Goal: Information Seeking & Learning: Learn about a topic

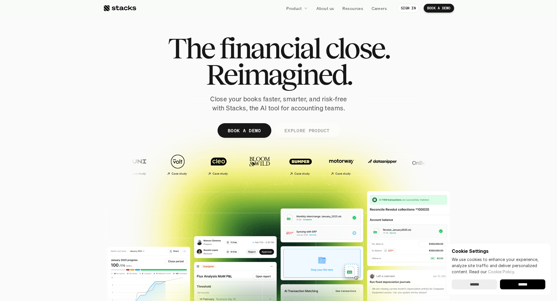
click at [275, 132] on p "EXPLORE PRODUCT" at bounding box center [306, 130] width 45 height 8
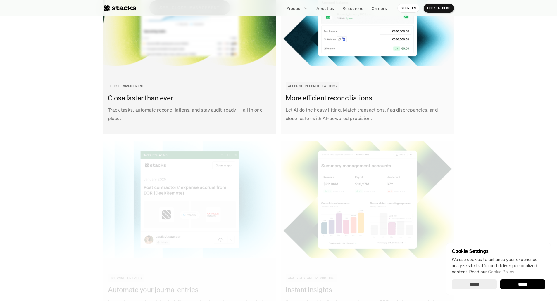
scroll to position [754, 0]
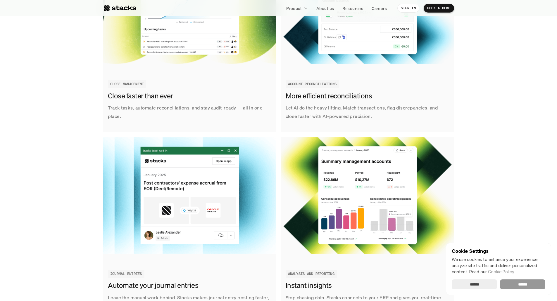
click at [275, 280] on input "******" at bounding box center [522, 285] width 45 height 10
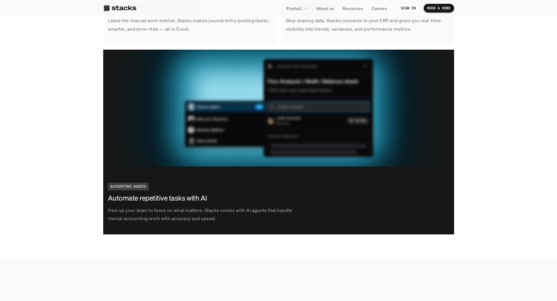
scroll to position [984, 0]
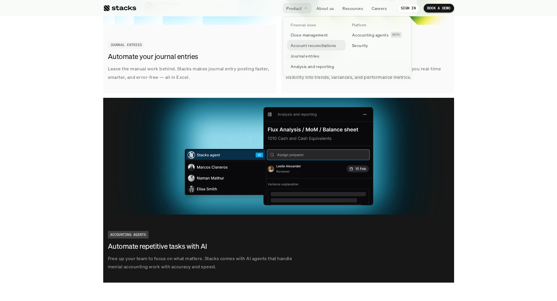
click at [275, 44] on p "Account reconciliations" at bounding box center [313, 45] width 46 height 6
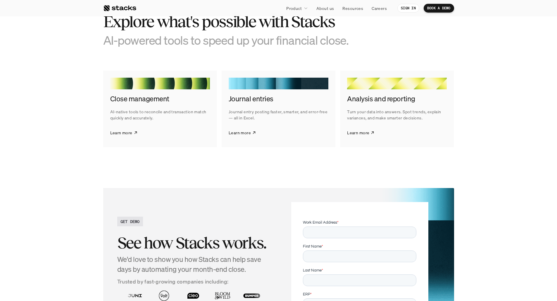
scroll to position [1100, 0]
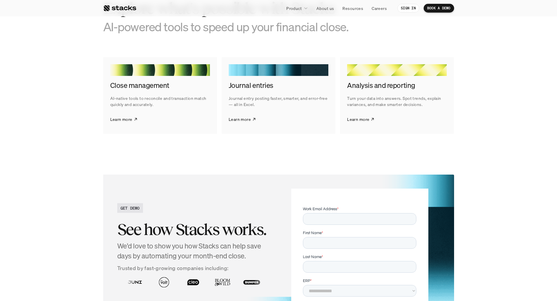
click at [175, 105] on p "AI-native tools to reconcile and transaction match quickly and accurately." at bounding box center [160, 101] width 100 height 12
click at [137, 115] on link "Learn more" at bounding box center [123, 119] width 27 height 15
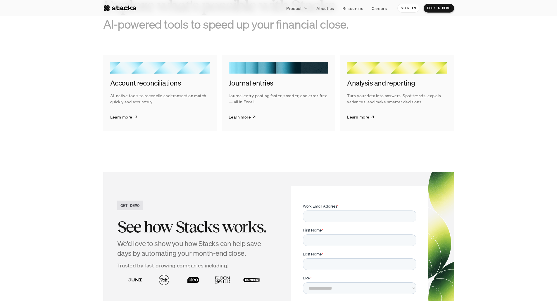
scroll to position [932, 0]
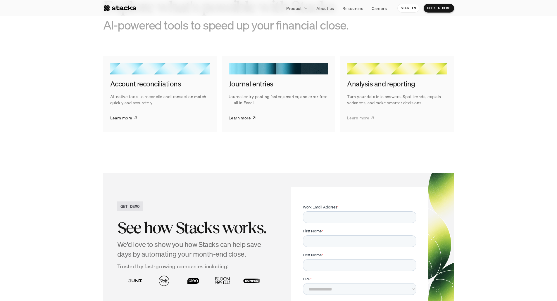
click at [275, 119] on p "Learn more" at bounding box center [358, 118] width 22 height 6
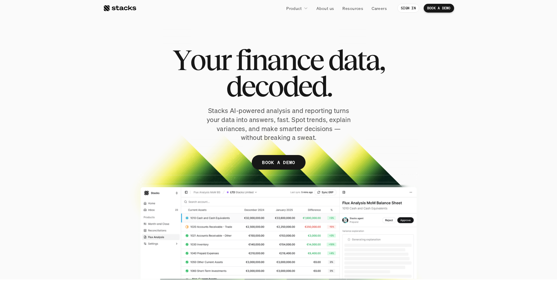
click at [119, 7] on div at bounding box center [119, 8] width 33 height 7
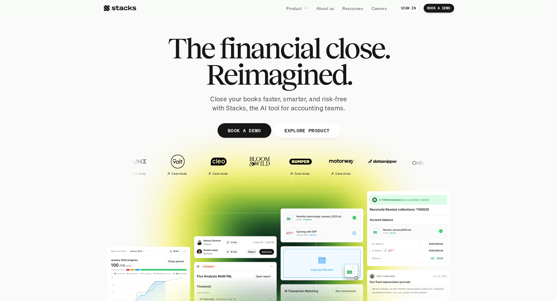
click at [225, 174] on div at bounding box center [244, 164] width 38 height 27
